Goal: Task Accomplishment & Management: Manage account settings

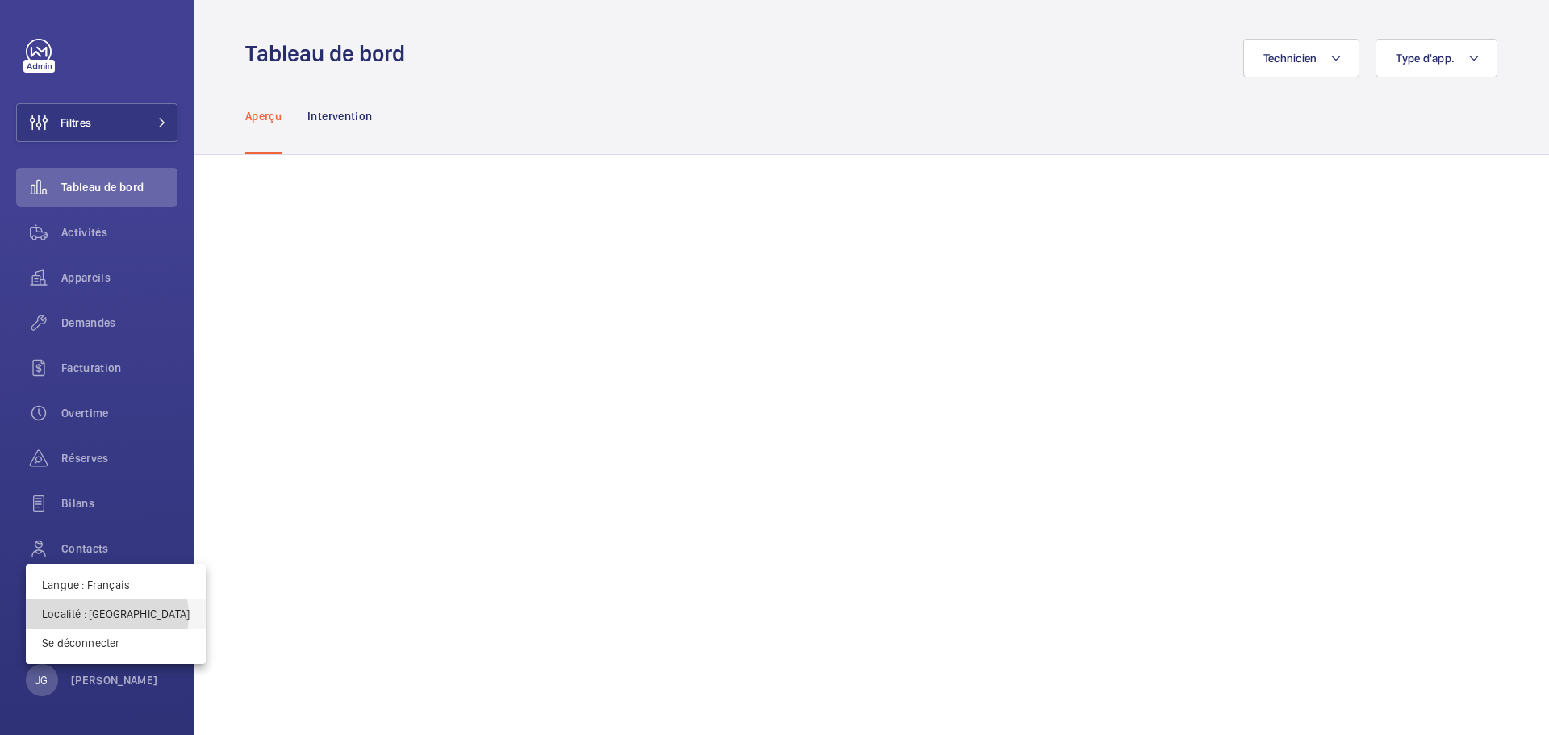
click at [107, 616] on p "Localité : Singapour" at bounding box center [116, 614] width 148 height 16
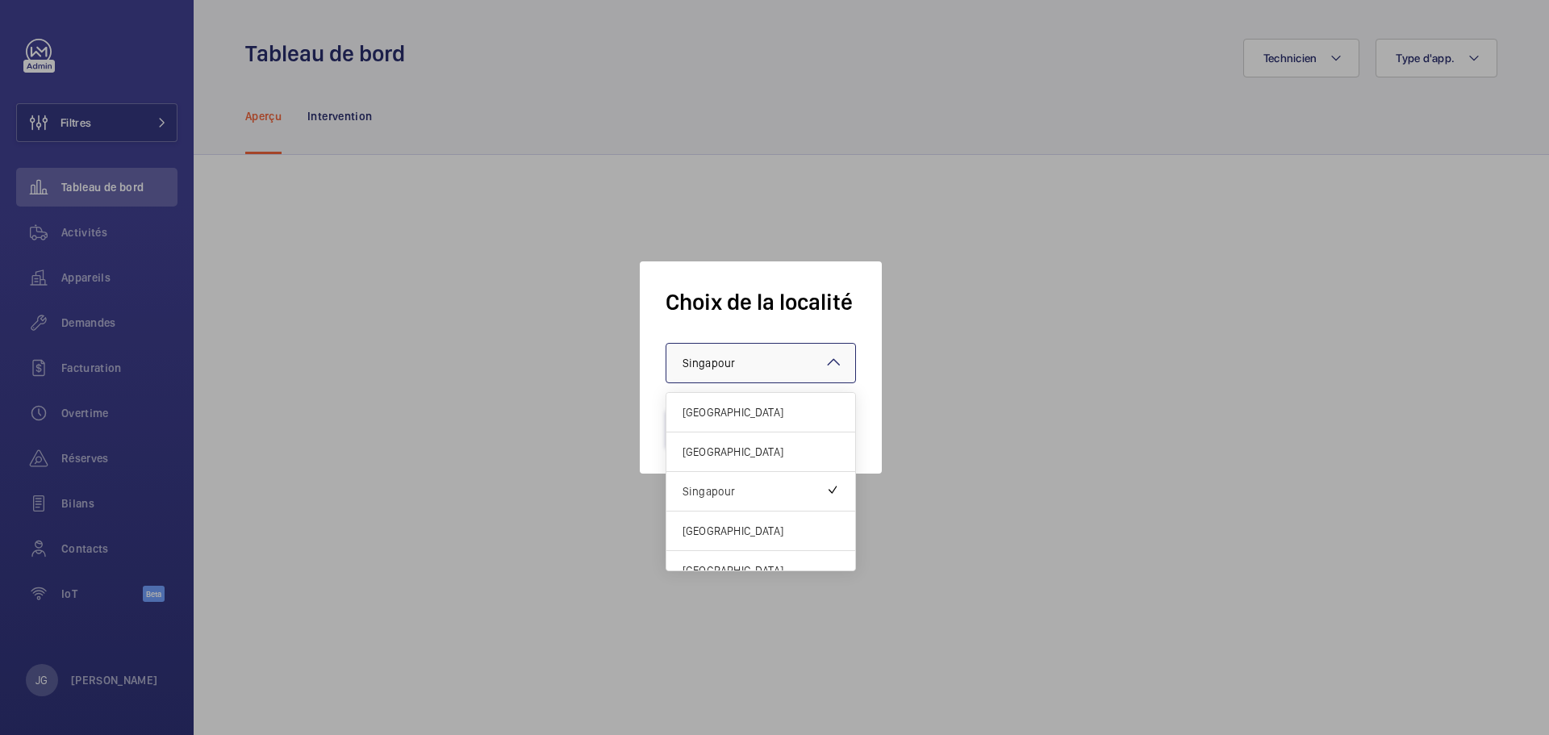
click at [753, 353] on div at bounding box center [761, 363] width 189 height 39
click at [733, 414] on span "[GEOGRAPHIC_DATA]" at bounding box center [761, 412] width 157 height 16
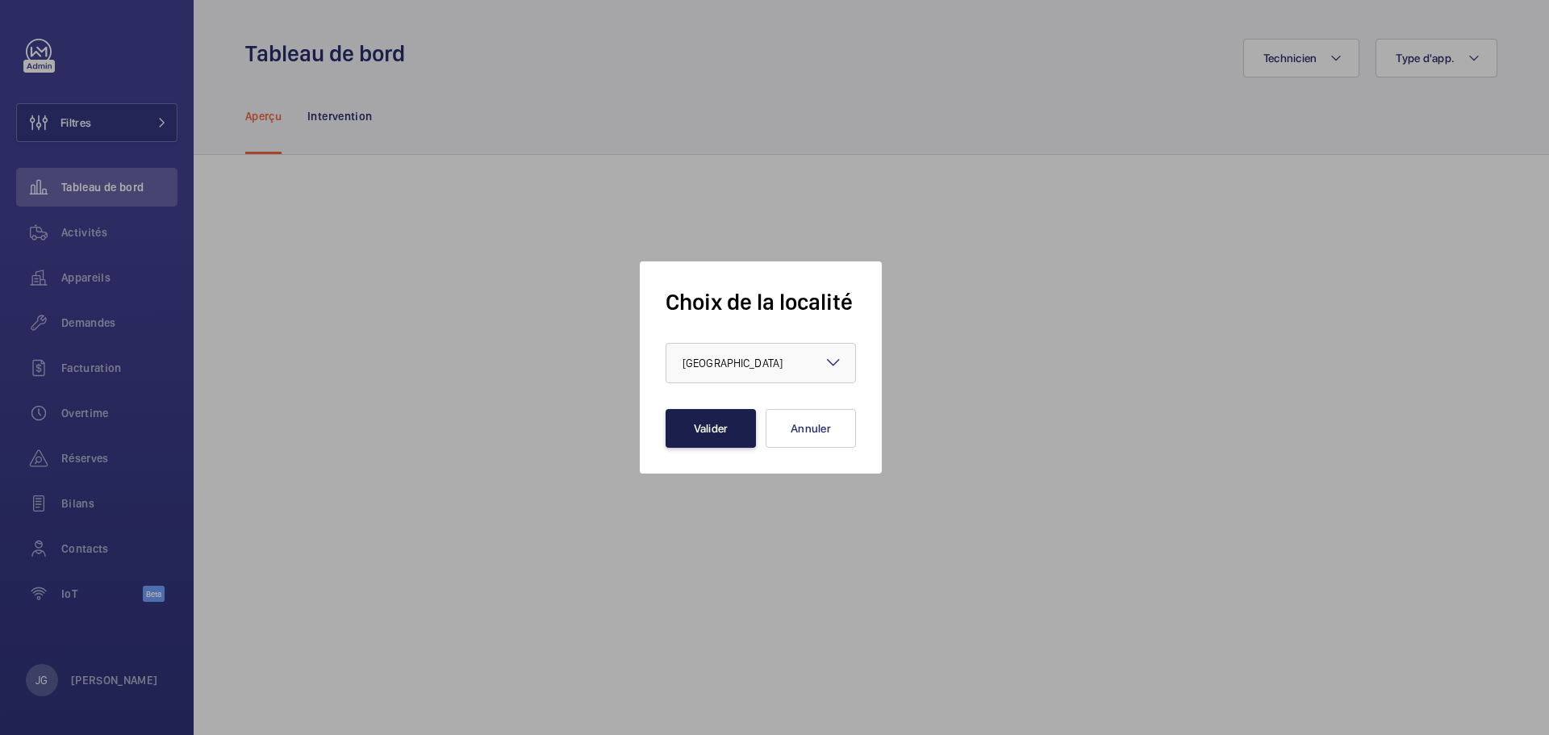
click at [692, 418] on button "Valider" at bounding box center [711, 428] width 90 height 39
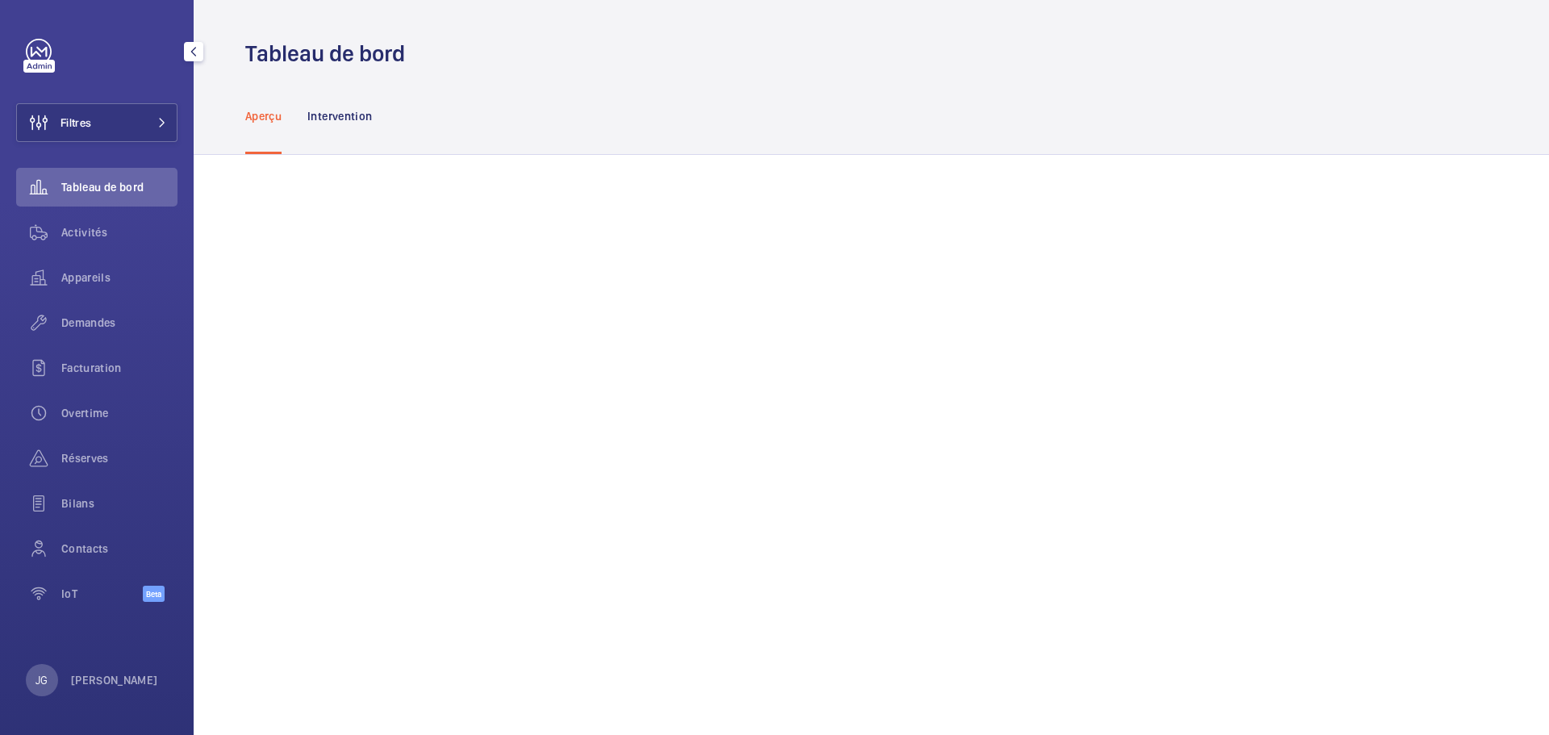
click at [139, 128] on button "Filtres" at bounding box center [96, 122] width 161 height 39
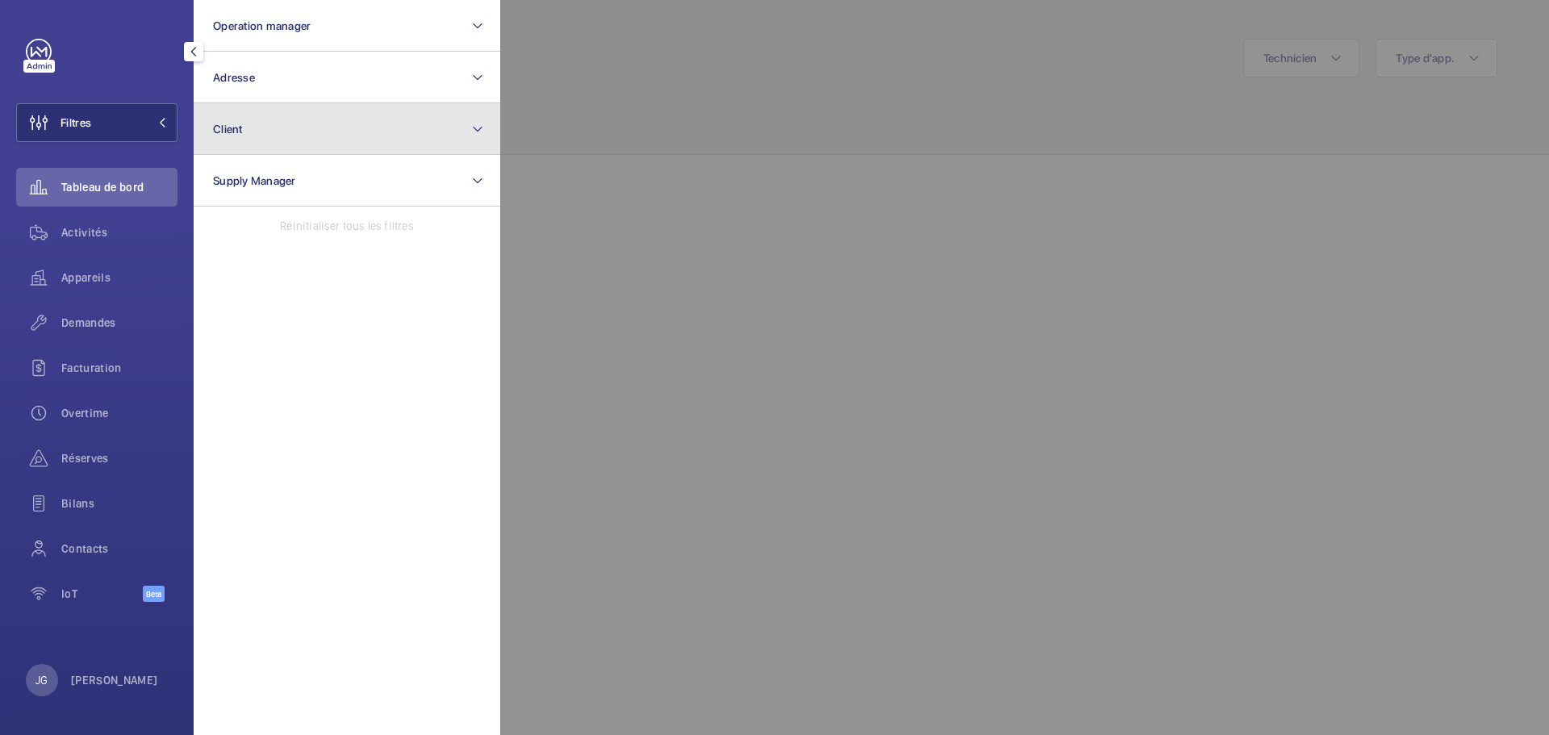
click at [263, 123] on button "Client" at bounding box center [347, 129] width 307 height 52
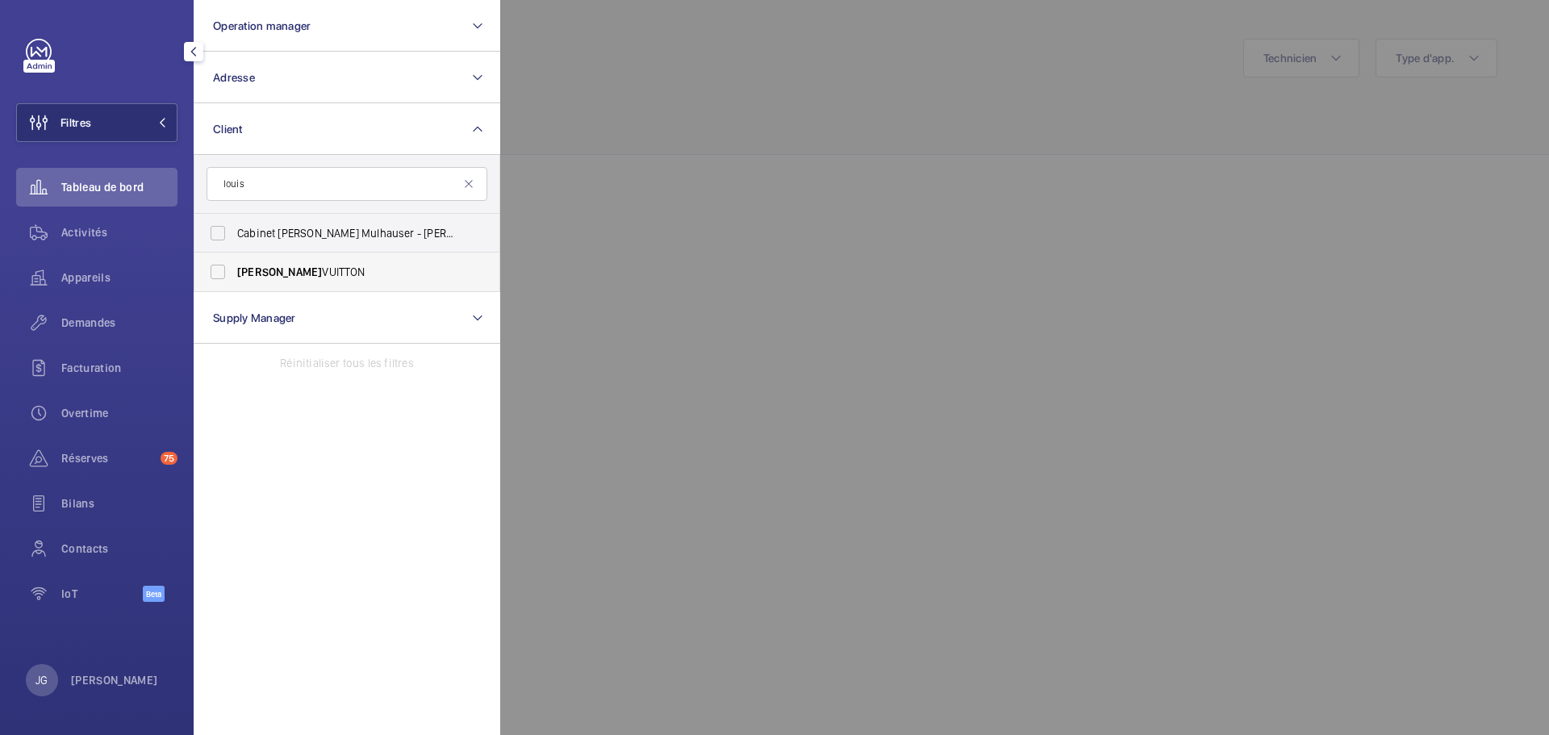
type input "louis"
click at [232, 272] on label "LOUIS VUITTON" at bounding box center [334, 272] width 281 height 39
click at [232, 272] on input "LOUIS VUITTON" at bounding box center [218, 272] width 32 height 32
checkbox input "true"
click at [100, 234] on span "Activités" at bounding box center [119, 232] width 116 height 16
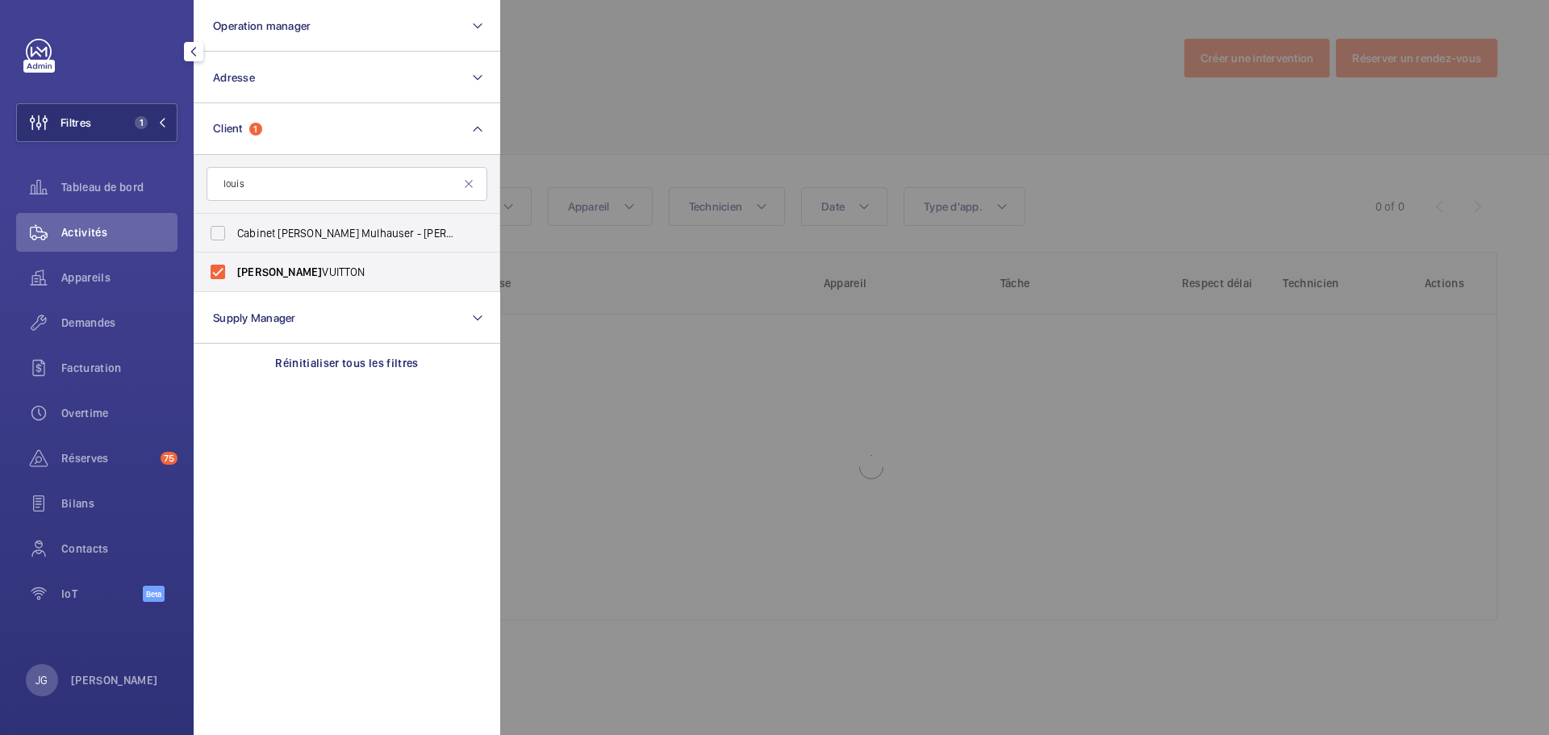
click at [699, 63] on div at bounding box center [1274, 367] width 1549 height 735
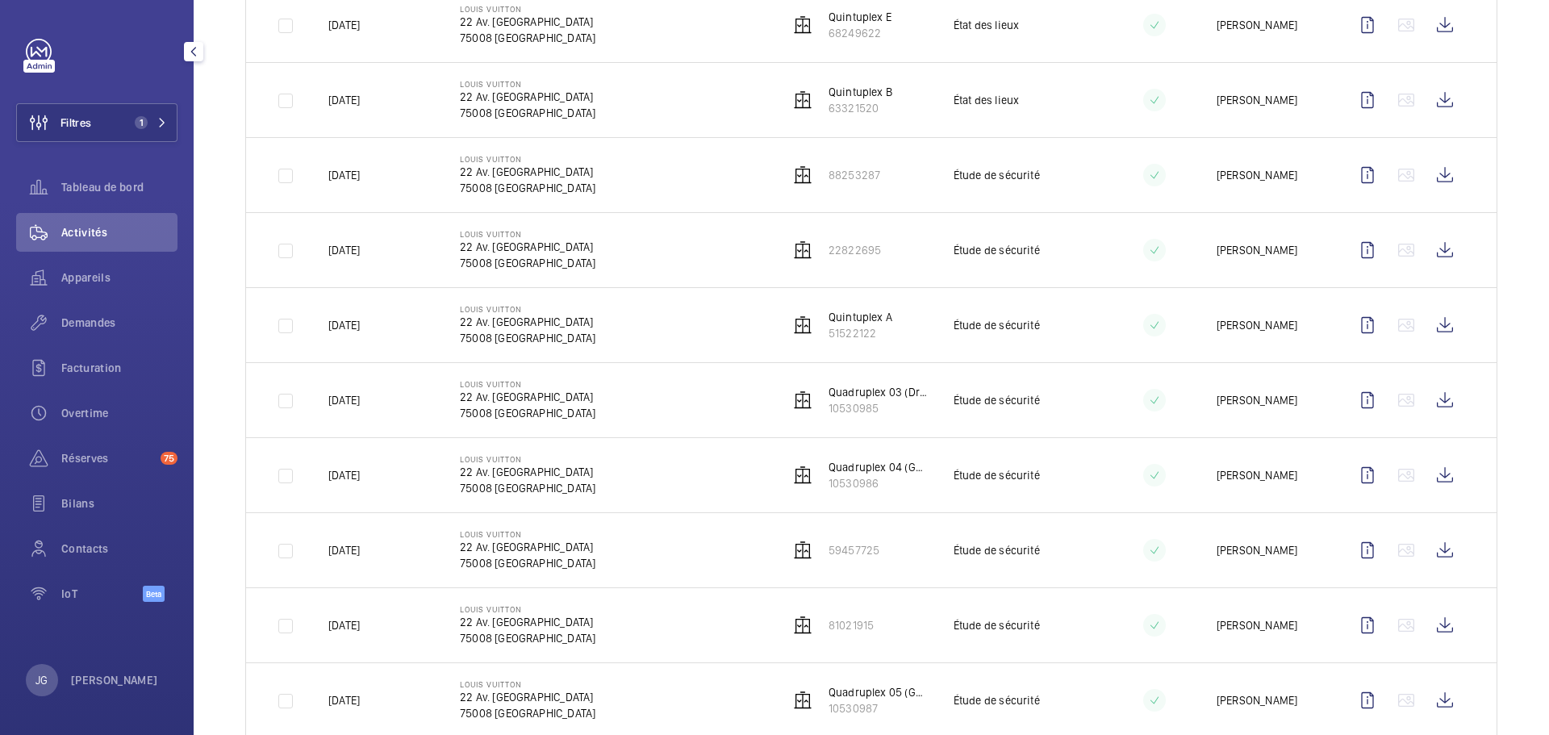
scroll to position [1870, 0]
